Goal: Find specific page/section: Find specific page/section

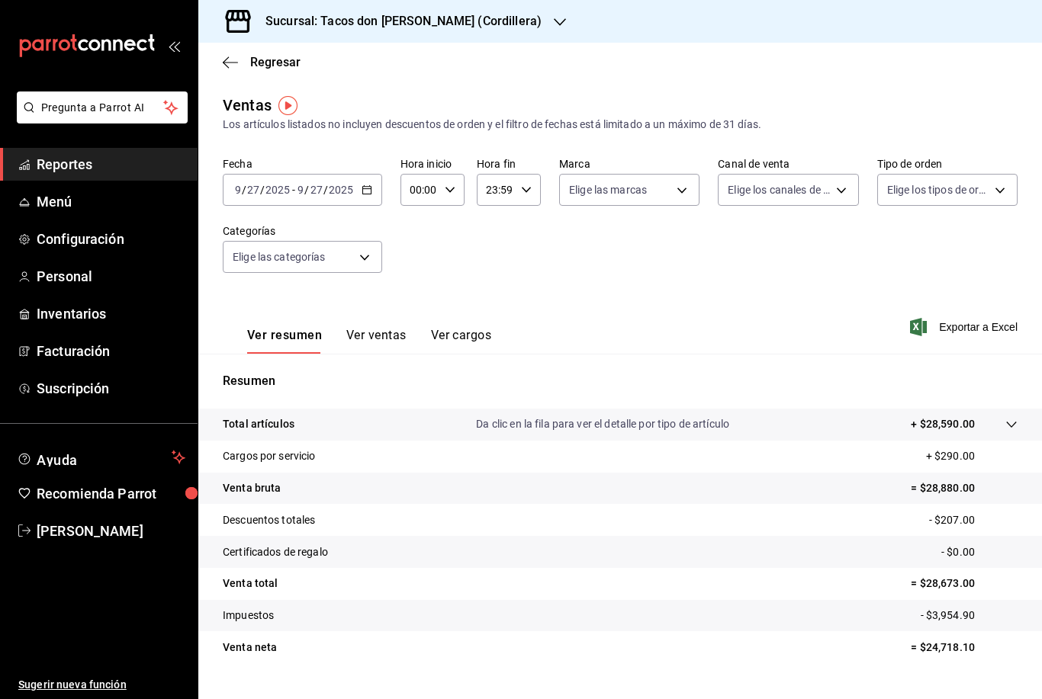
click at [445, 30] on h3 "Sucursal: Tacos don [PERSON_NAME] (Cordillera)" at bounding box center [397, 21] width 288 height 18
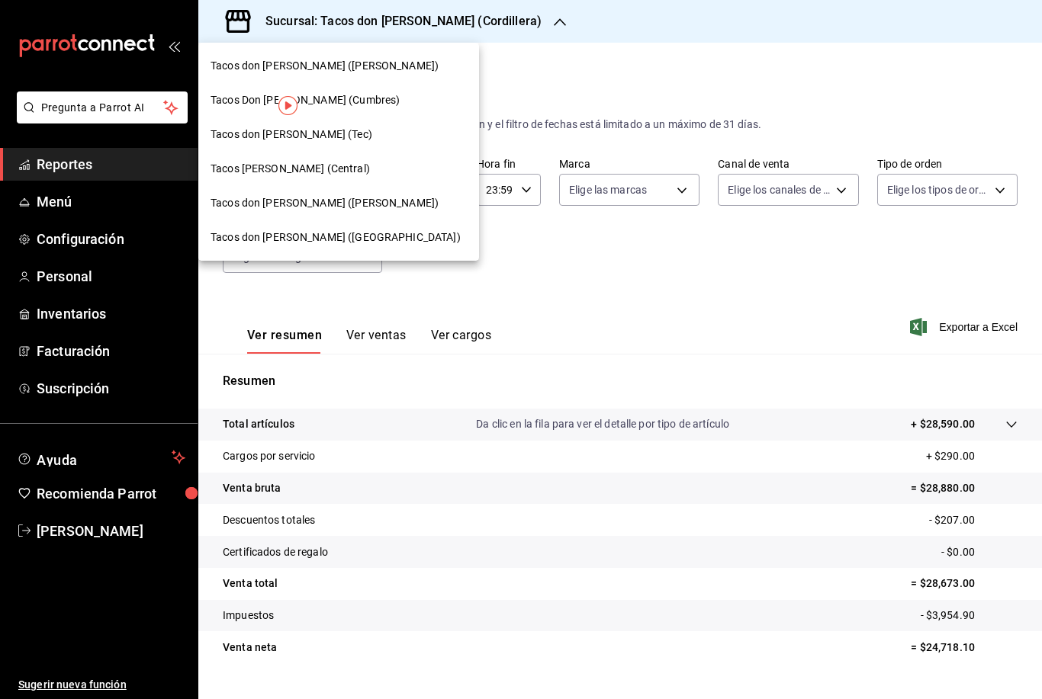
click at [356, 72] on span "Tacos don [PERSON_NAME] ([PERSON_NAME])" at bounding box center [325, 66] width 228 height 16
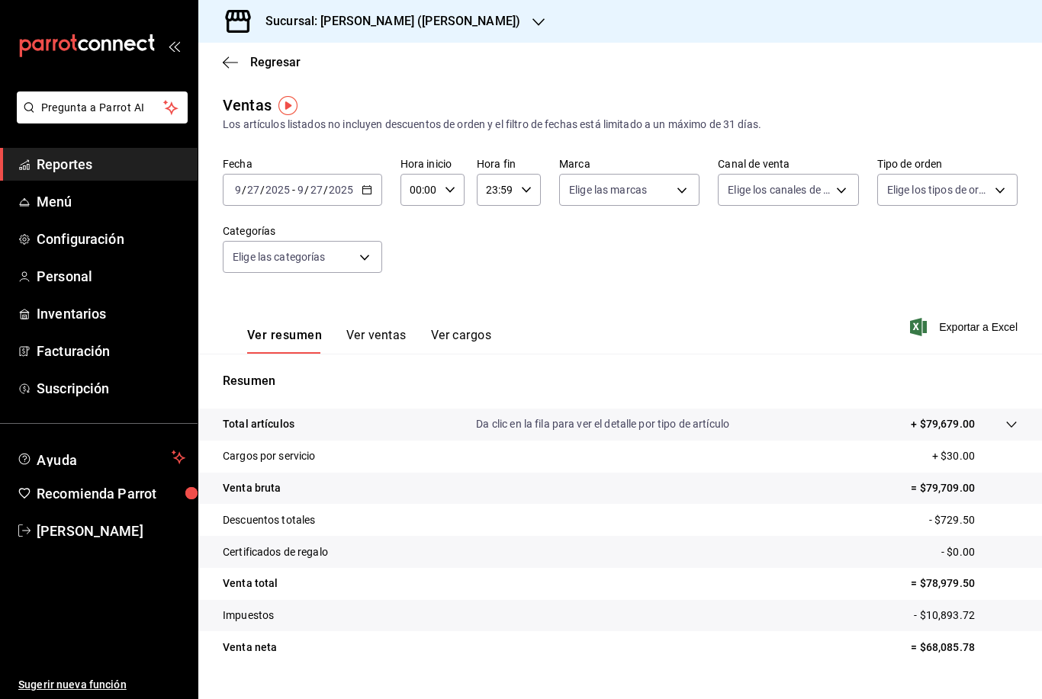
click at [495, 28] on div "Sucursal: [PERSON_NAME] ([PERSON_NAME])" at bounding box center [381, 21] width 340 height 43
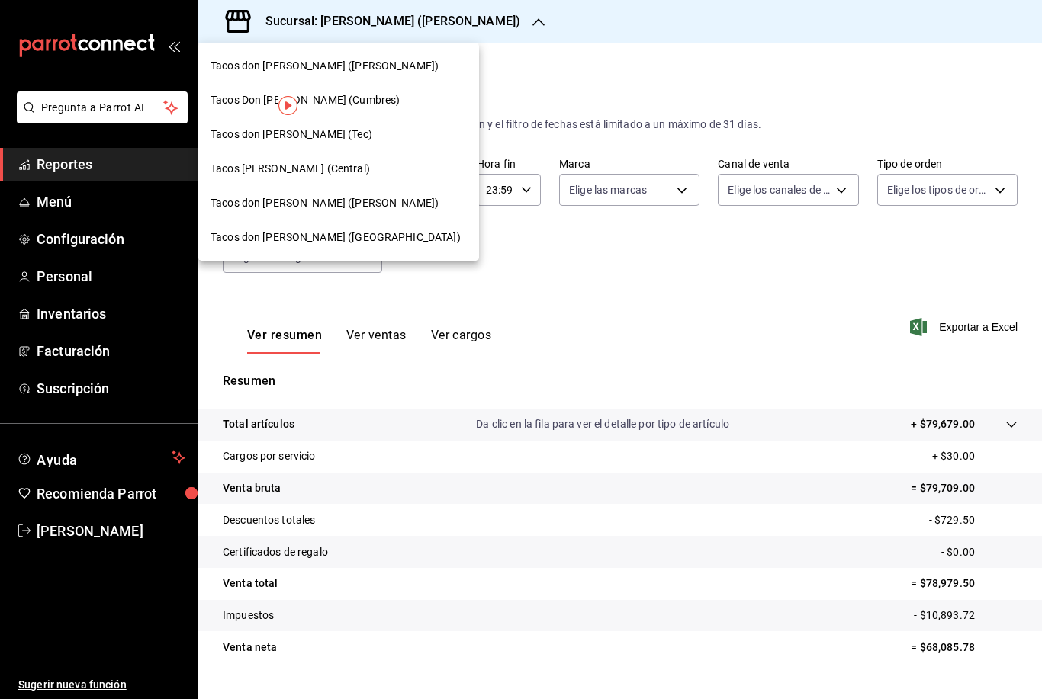
click at [458, 87] on div at bounding box center [521, 349] width 1042 height 699
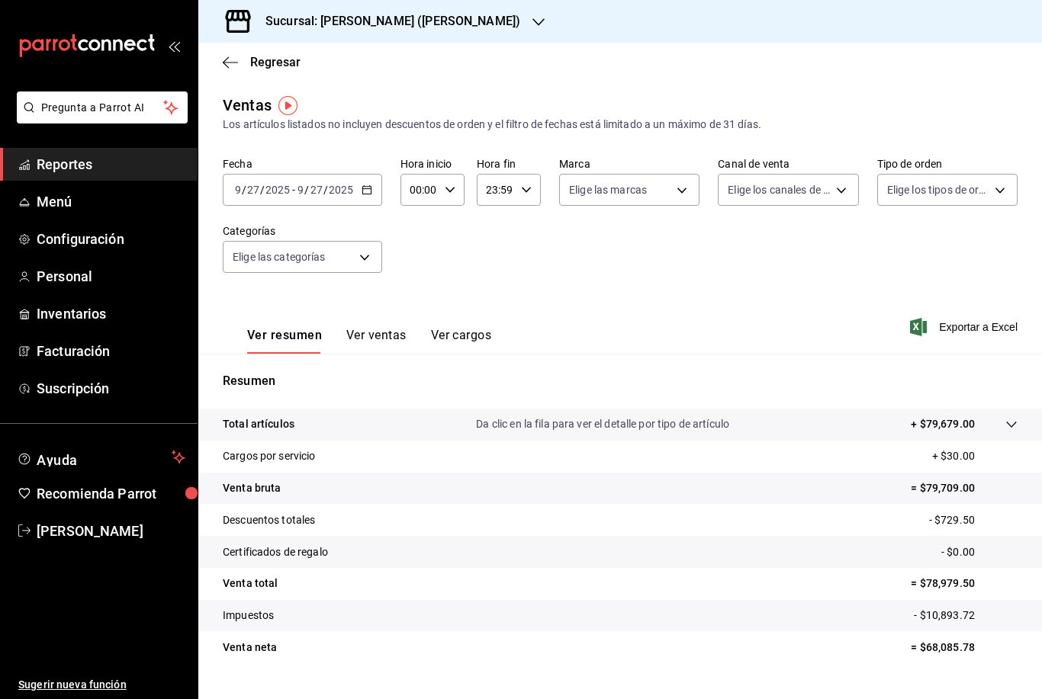
click at [532, 24] on icon "button" at bounding box center [538, 22] width 12 height 12
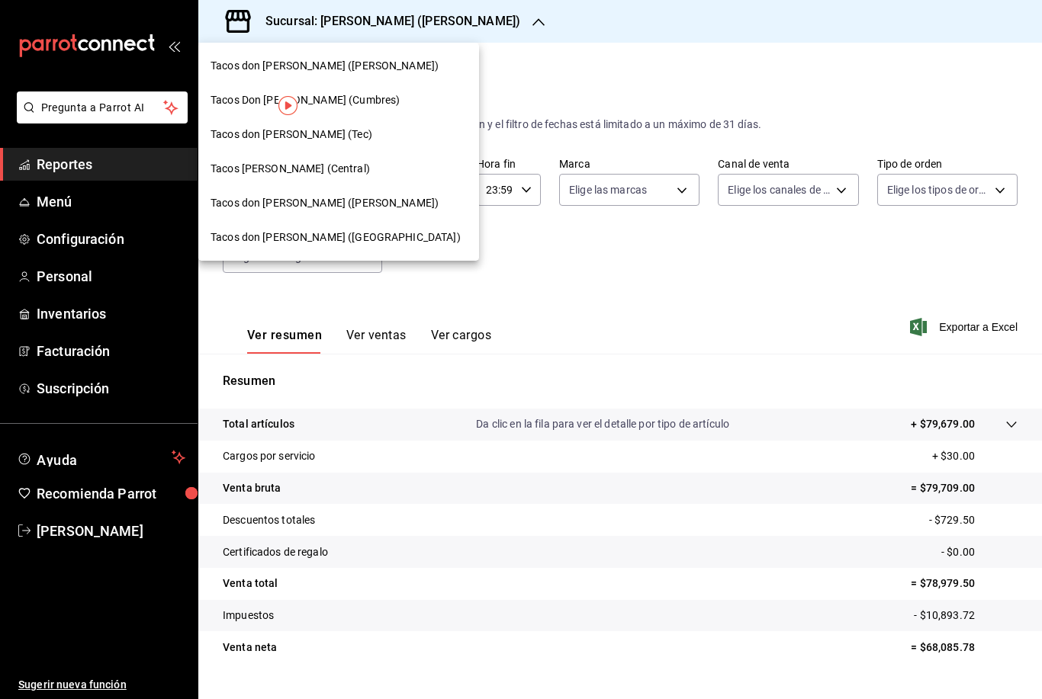
click at [353, 99] on div "Tacos Don [PERSON_NAME] (Cumbres)" at bounding box center [339, 100] width 256 height 16
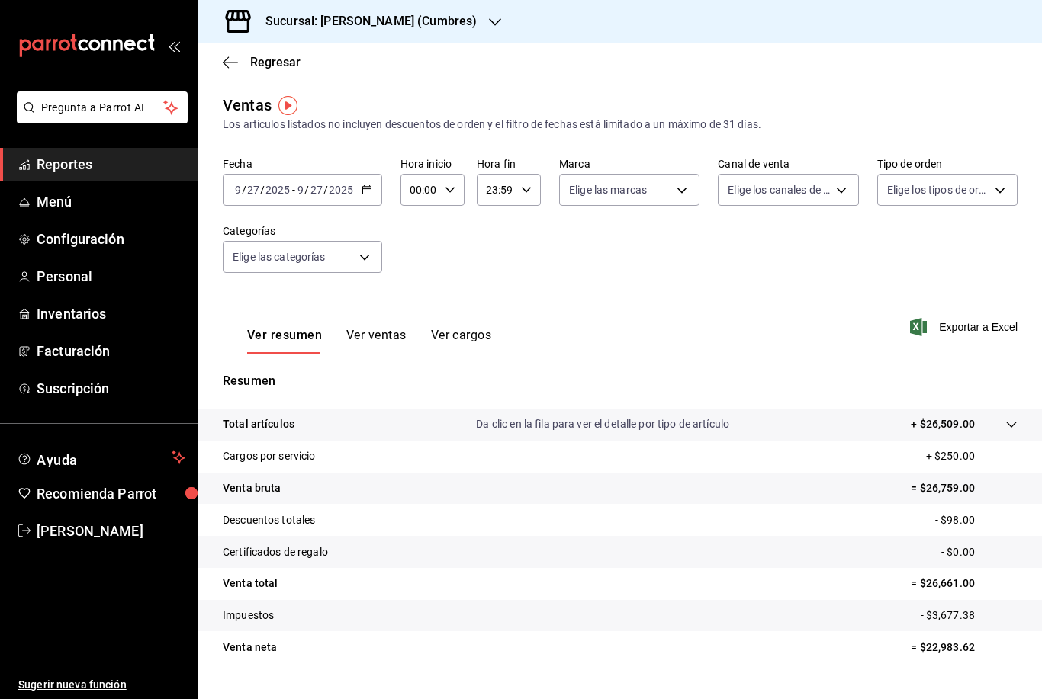
click at [474, 24] on h3 "Sucursal: [PERSON_NAME] (Cumbres)" at bounding box center [364, 21] width 223 height 18
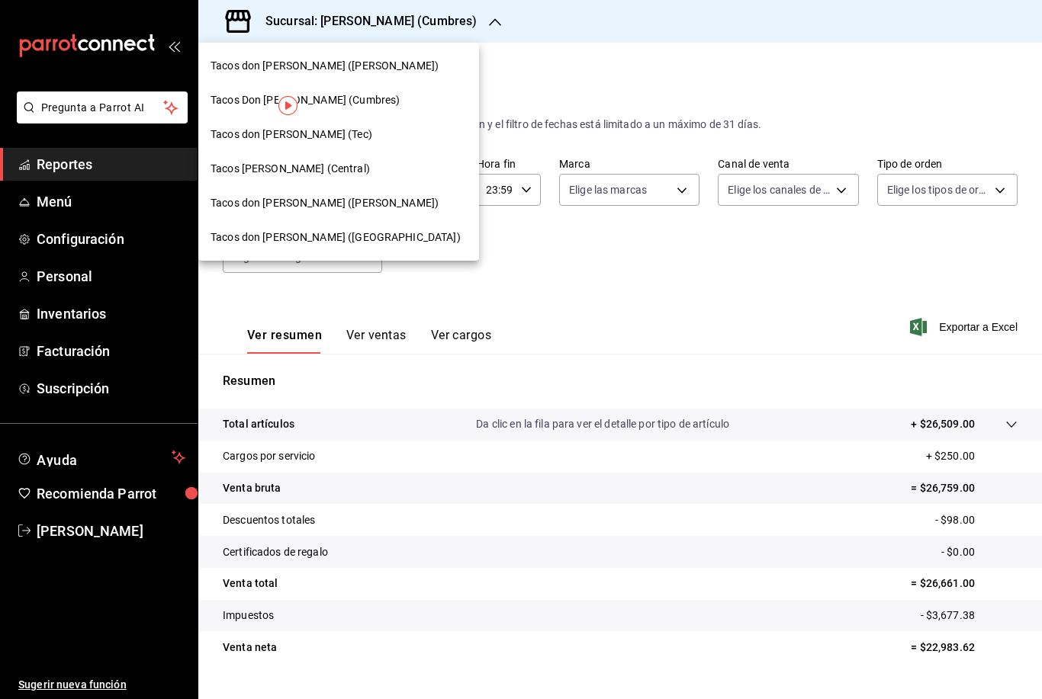
click at [375, 136] on div "Tacos don [PERSON_NAME] (Tec)" at bounding box center [339, 135] width 256 height 16
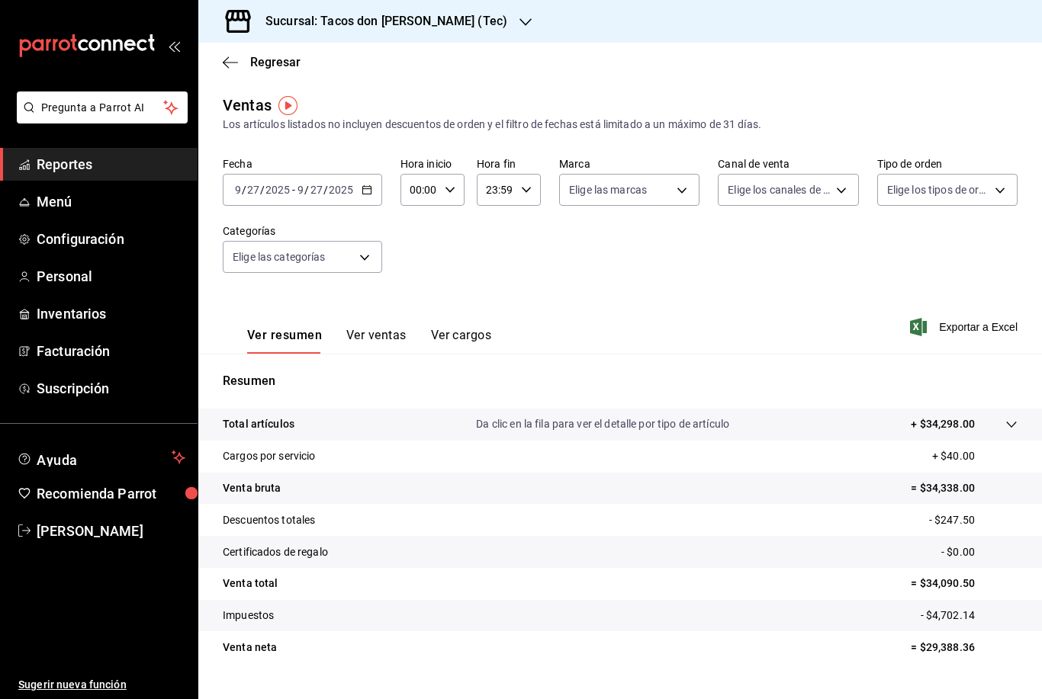
click at [427, 22] on h3 "Sucursal: Tacos don [PERSON_NAME] (Tec)" at bounding box center [380, 21] width 254 height 18
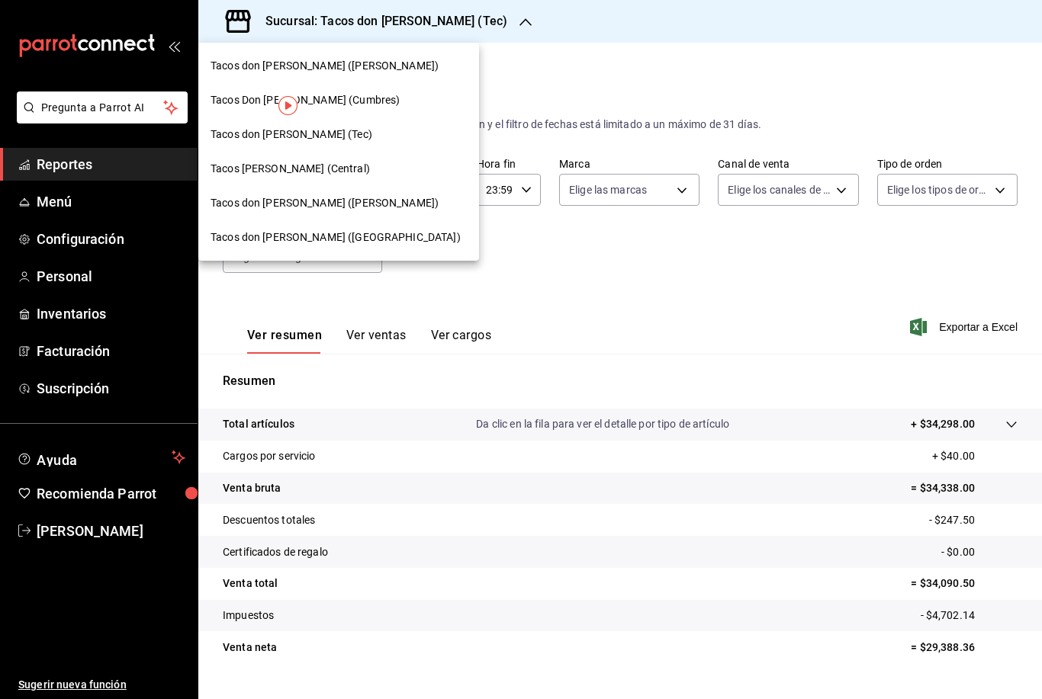
click at [359, 166] on div "Tacos [PERSON_NAME] (Central)" at bounding box center [339, 169] width 256 height 16
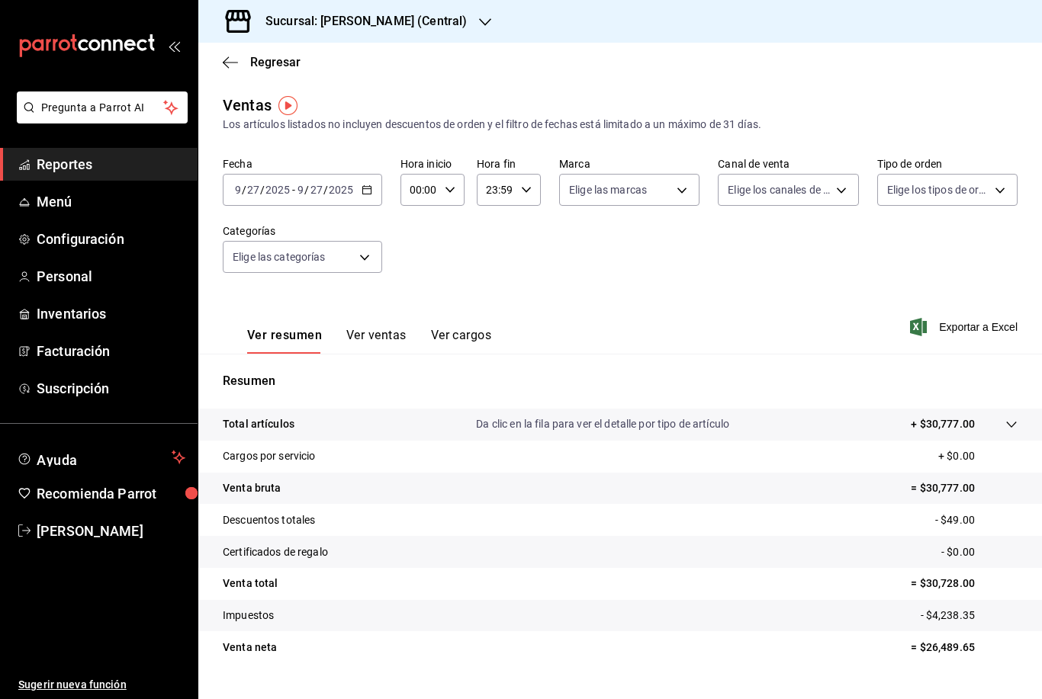
click at [449, 35] on div "Sucursal: [PERSON_NAME] (Central)" at bounding box center [354, 21] width 287 height 43
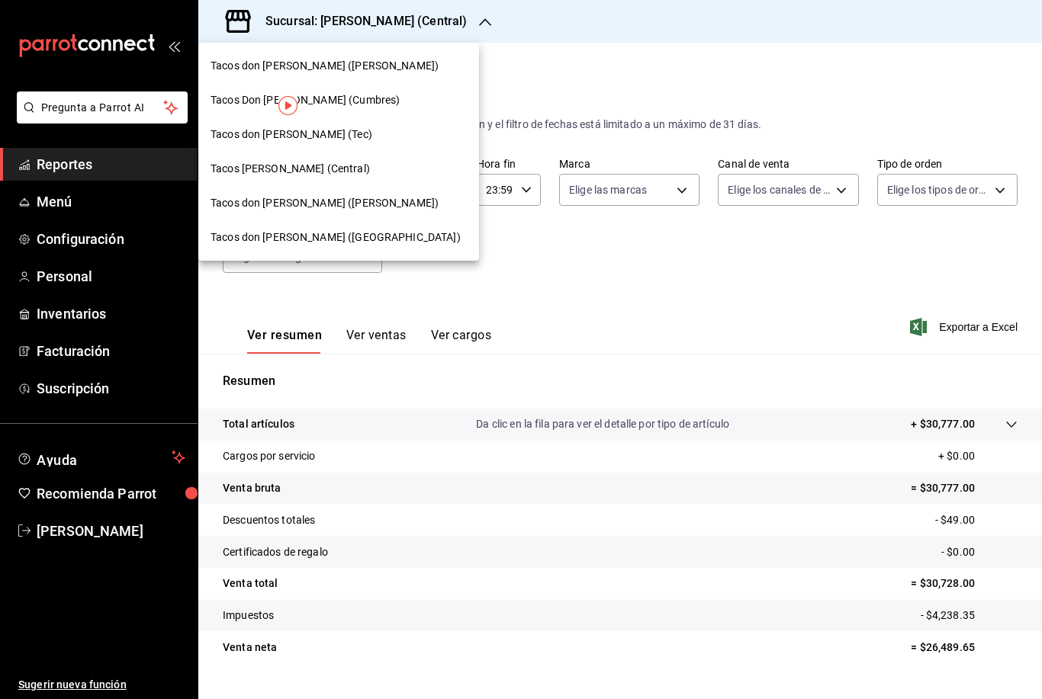
click at [355, 203] on div "Tacos don [PERSON_NAME] ([PERSON_NAME])" at bounding box center [339, 203] width 256 height 16
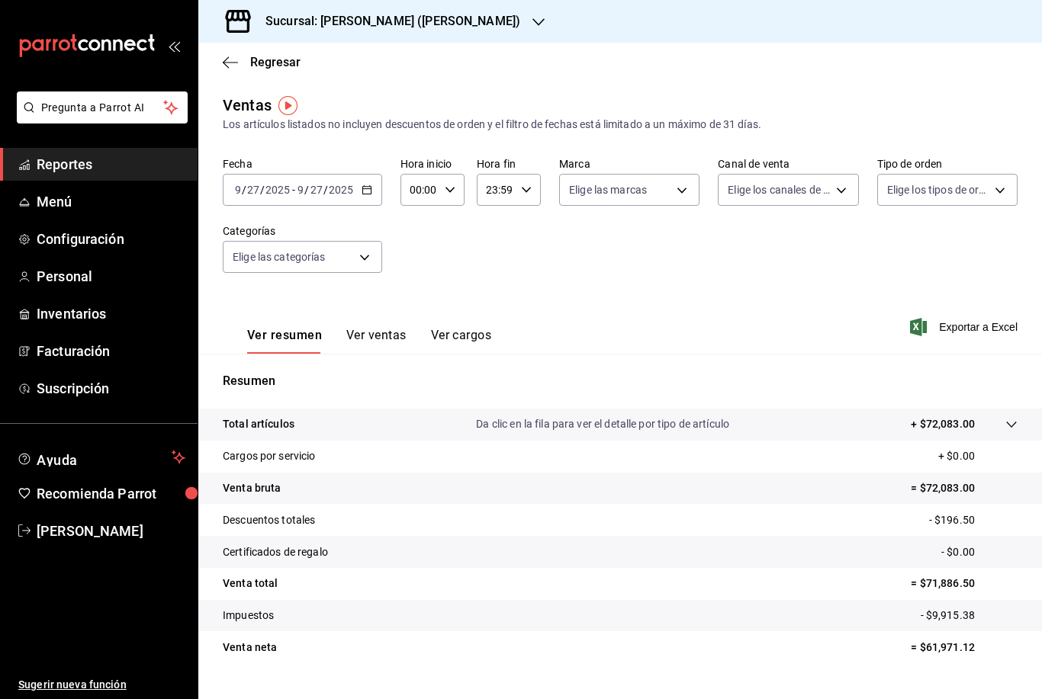
click at [450, 19] on h3 "Sucursal: [PERSON_NAME] ([PERSON_NAME])" at bounding box center [386, 21] width 267 height 18
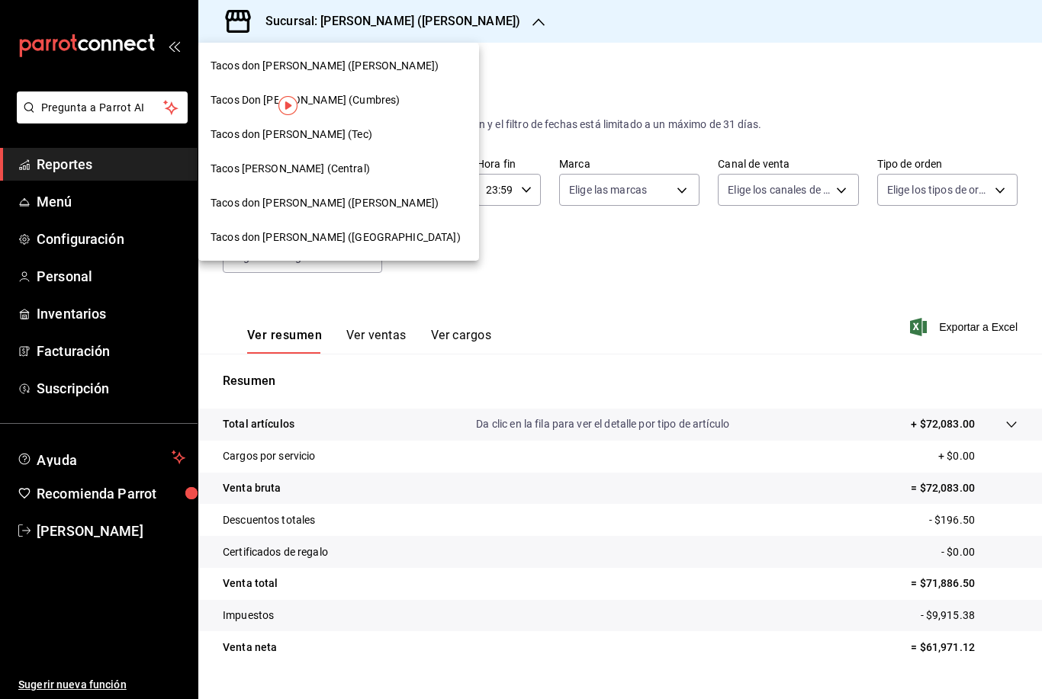
click at [353, 65] on span "Tacos don [PERSON_NAME] ([PERSON_NAME])" at bounding box center [325, 66] width 228 height 16
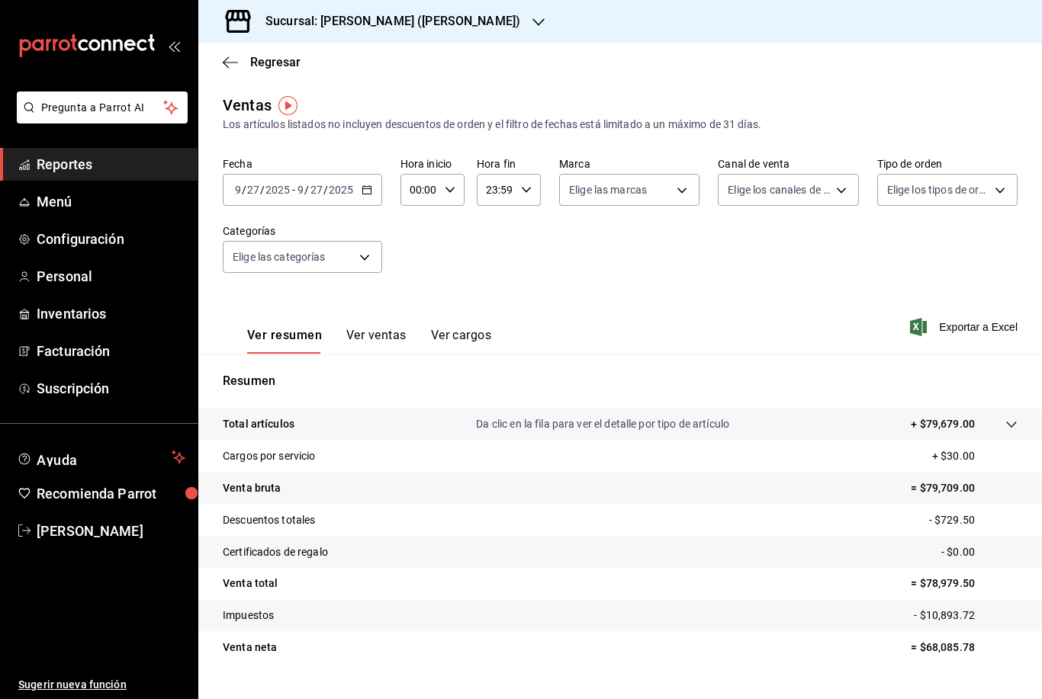
click at [423, 18] on h3 "Sucursal: [PERSON_NAME] ([PERSON_NAME])" at bounding box center [386, 21] width 267 height 18
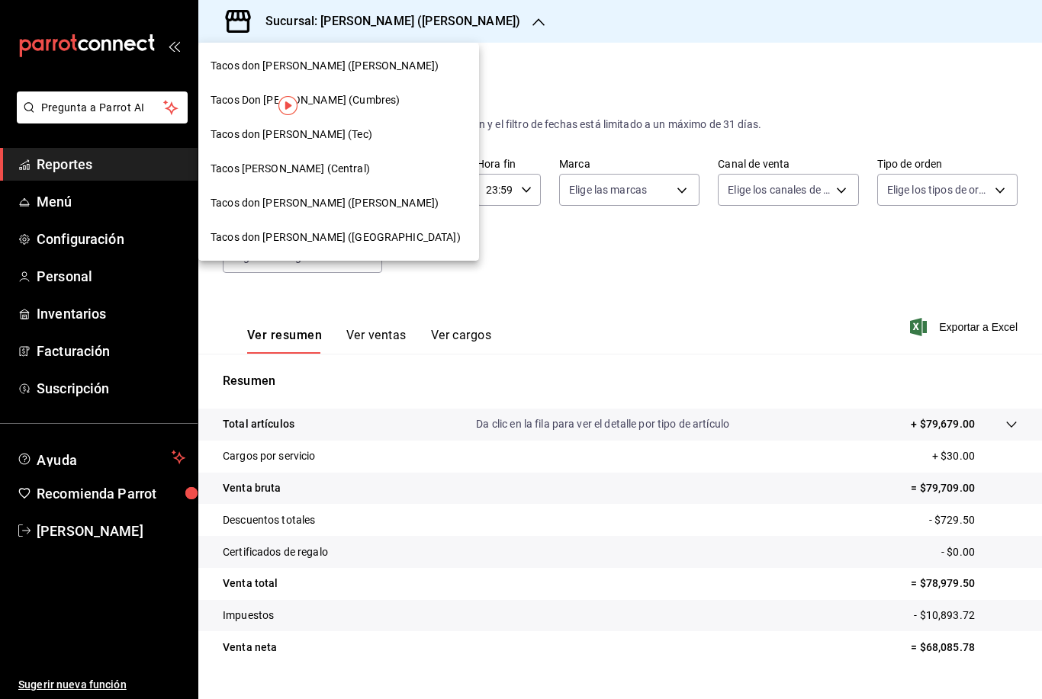
click at [339, 240] on span "Tacos don [PERSON_NAME] ([GEOGRAPHIC_DATA])" at bounding box center [336, 238] width 250 height 16
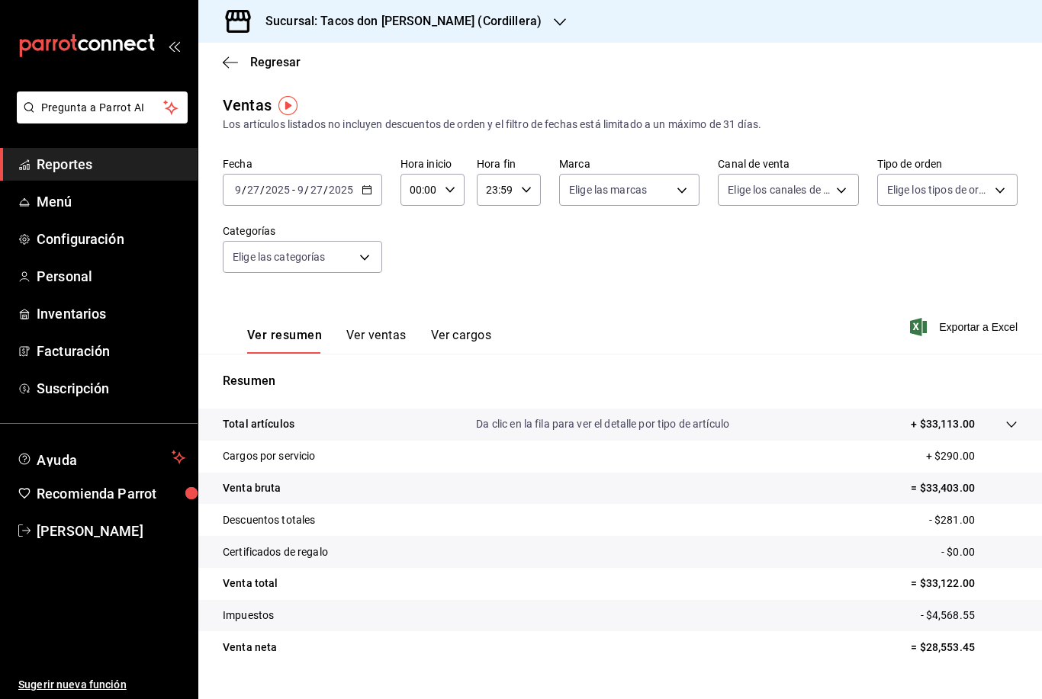
click at [459, 20] on h3 "Sucursal: Tacos don [PERSON_NAME] (Cordillera)" at bounding box center [397, 21] width 288 height 18
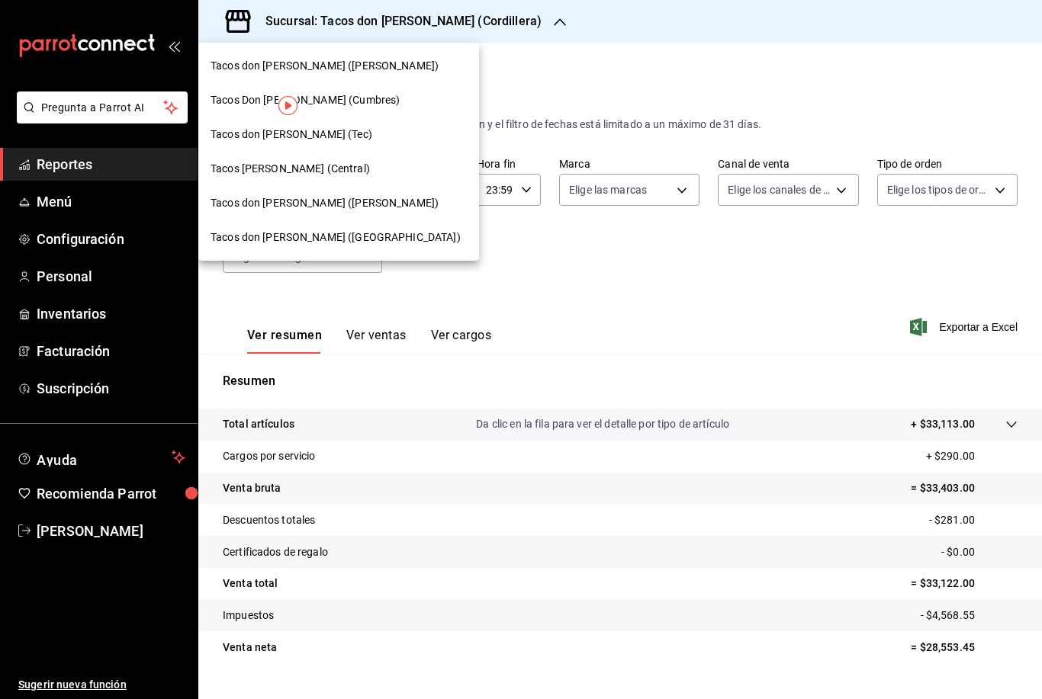
click at [345, 135] on div "Tacos don [PERSON_NAME] (Tec)" at bounding box center [339, 135] width 256 height 16
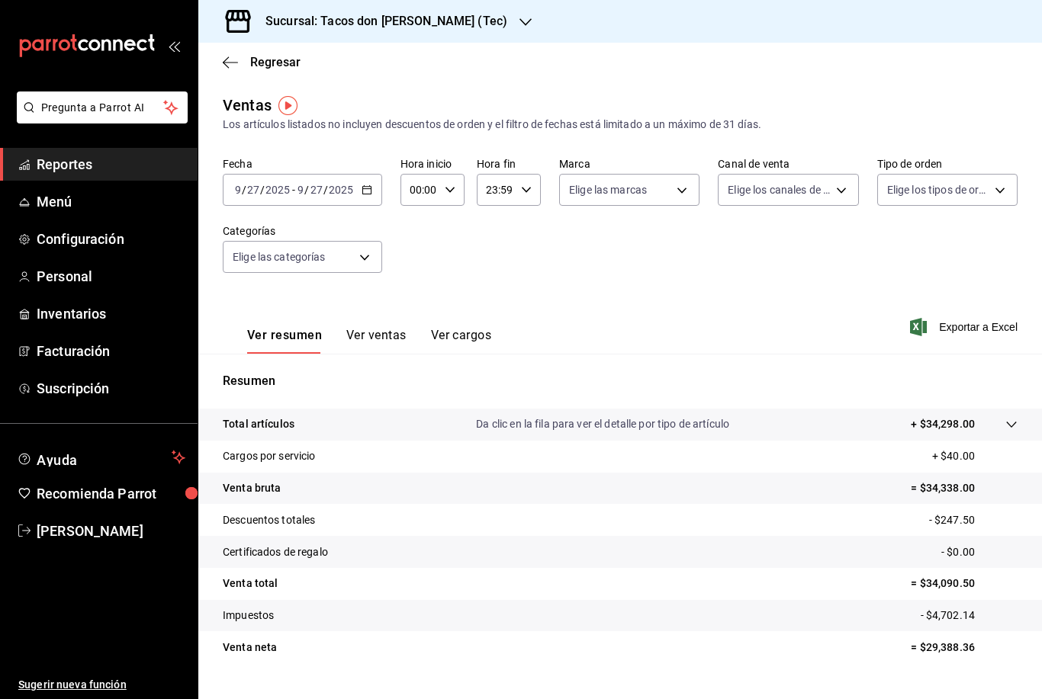
click at [418, 28] on h3 "Sucursal: Tacos don [PERSON_NAME] (Tec)" at bounding box center [380, 21] width 254 height 18
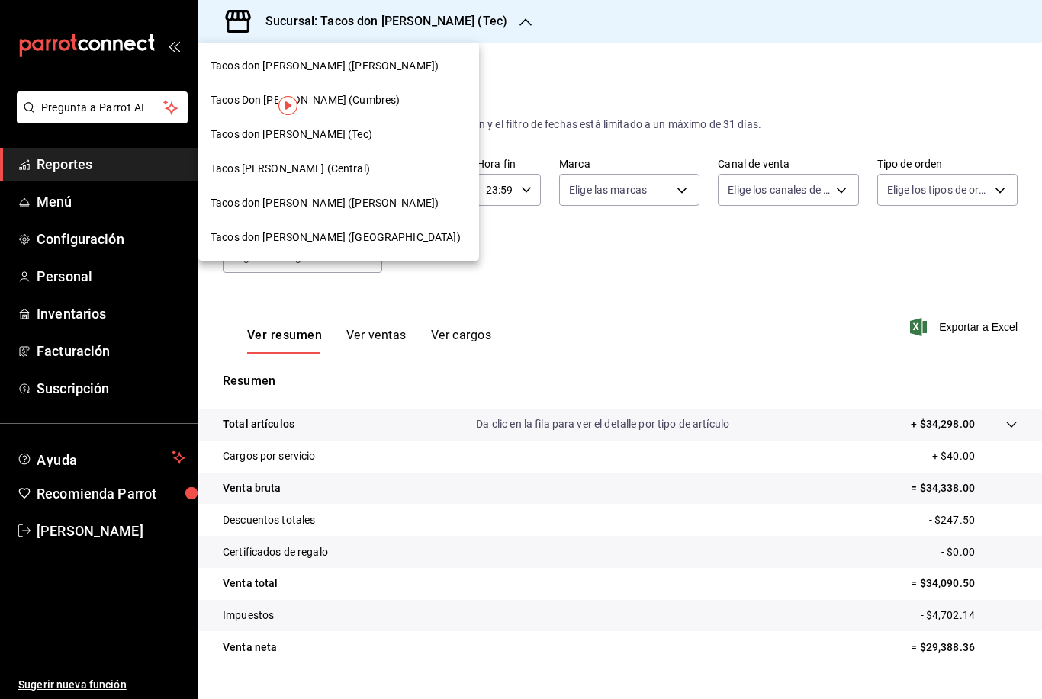
click at [310, 176] on span "Tacos [PERSON_NAME] (Central)" at bounding box center [290, 169] width 159 height 16
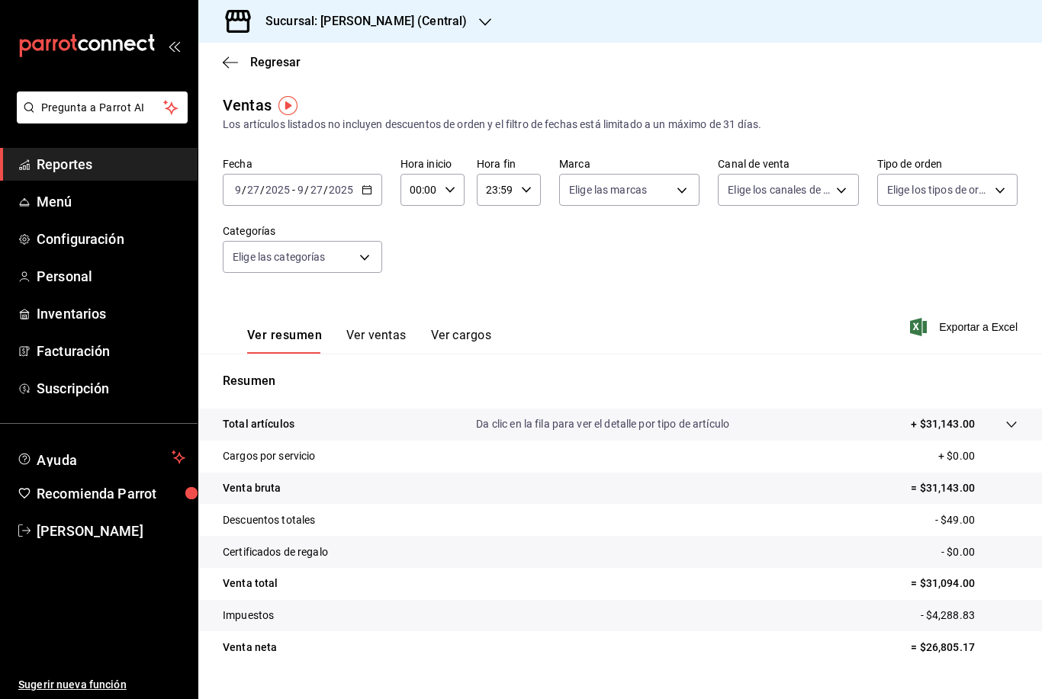
click at [424, 26] on h3 "Sucursal: [PERSON_NAME] (Central)" at bounding box center [360, 21] width 214 height 18
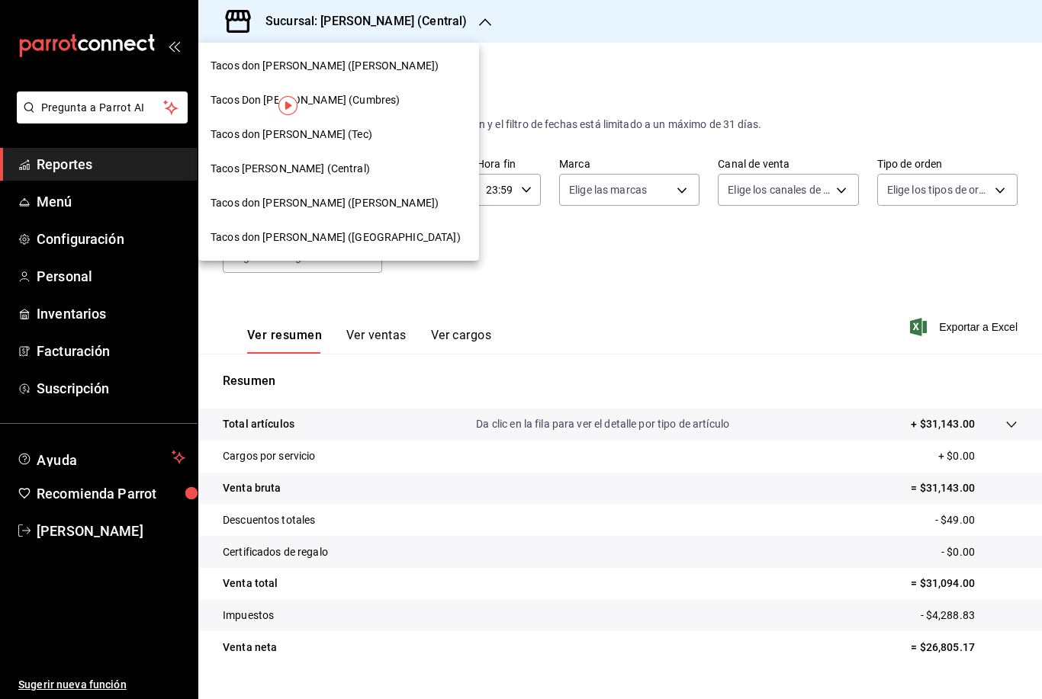
click at [349, 139] on div "Tacos don [PERSON_NAME] (Tec)" at bounding box center [339, 135] width 256 height 16
